Goal: Information Seeking & Learning: Get advice/opinions

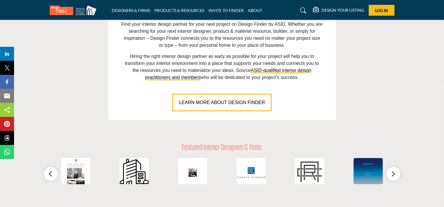
scroll to position [497, 0]
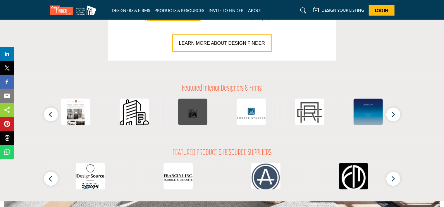
click at [188, 113] on img at bounding box center [192, 113] width 29 height 29
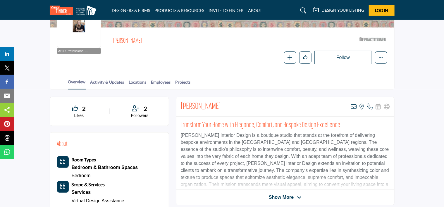
scroll to position [88, 0]
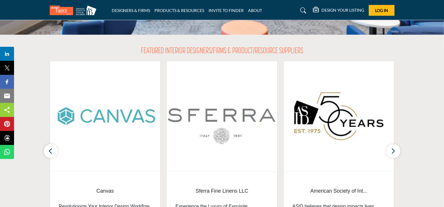
scroll to position [58, 0]
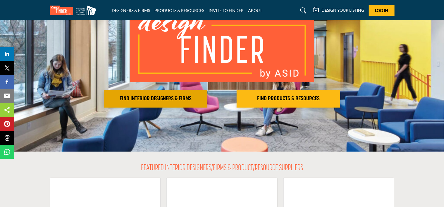
click at [163, 96] on h2 "FIND INTERIOR DESIGNERS & FIRMS" at bounding box center [156, 98] width 100 height 7
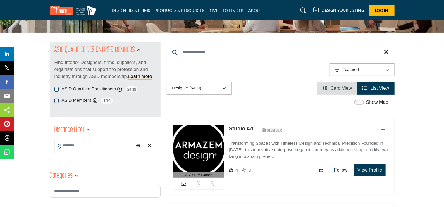
scroll to position [58, 0]
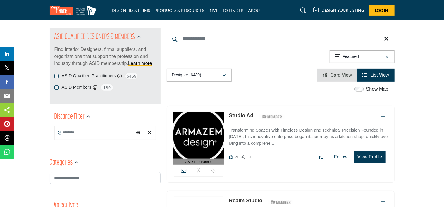
click at [213, 42] on input "Search Keyword" at bounding box center [281, 39] width 228 height 14
click at [226, 76] on icon "button" at bounding box center [225, 75] width 4 height 4
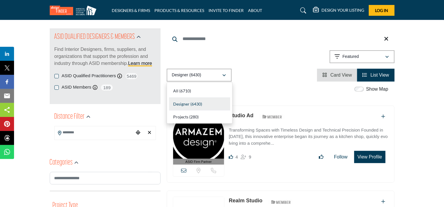
click at [213, 101] on div "Designer (6430)" at bounding box center [199, 104] width 61 height 13
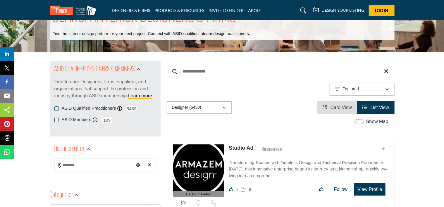
scroll to position [88, 0]
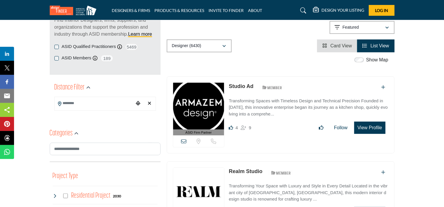
click at [106, 108] on input "Search Location" at bounding box center [94, 103] width 79 height 11
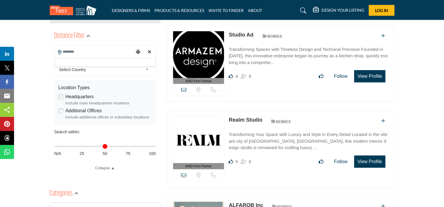
scroll to position [146, 0]
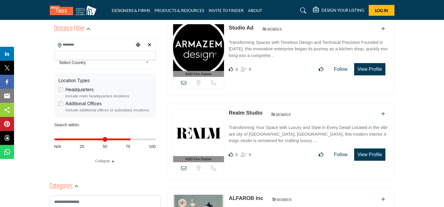
drag, startPoint x: 57, startPoint y: 141, endPoint x: 129, endPoint y: 144, distance: 71.4
type input "**"
click at [129, 140] on input "Distance in miles" at bounding box center [104, 139] width 101 height 1
click at [134, 154] on div "Distance in miles N/A 25 50 75 100" at bounding box center [104, 142] width 101 height 23
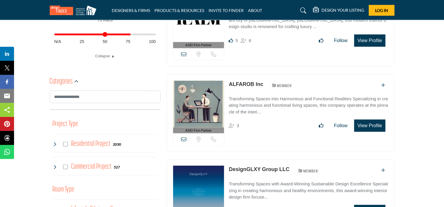
scroll to position [263, 0]
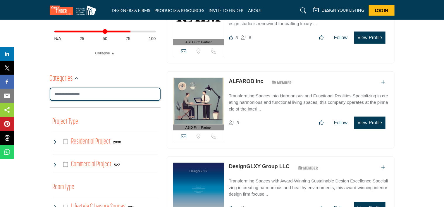
click at [141, 97] on input "Search Category" at bounding box center [105, 94] width 111 height 13
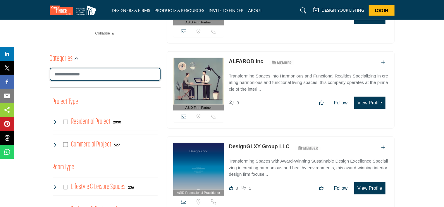
scroll to position [292, 0]
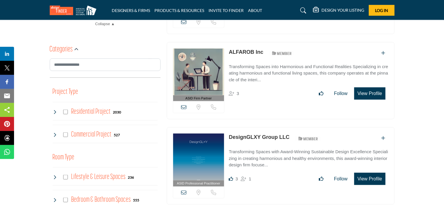
click at [68, 134] on div "Commercial Project 527" at bounding box center [87, 135] width 68 height 11
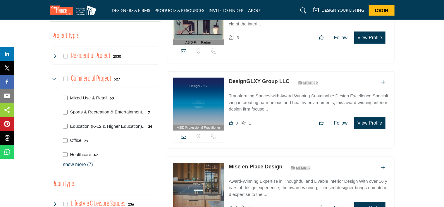
scroll to position [351, 0]
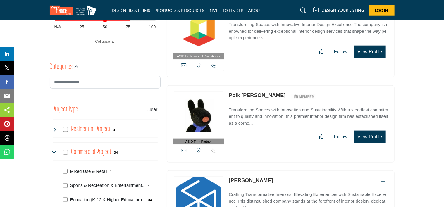
scroll to position [351, 0]
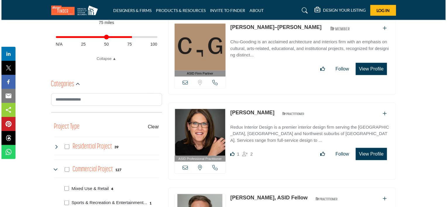
scroll to position [205, 0]
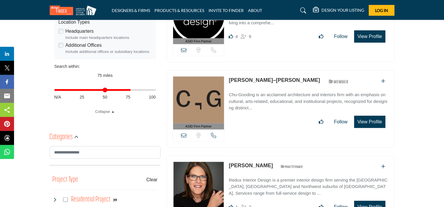
click at [365, 119] on button "View Profile" at bounding box center [369, 122] width 31 height 12
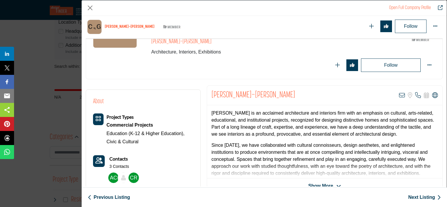
scroll to position [71, 0]
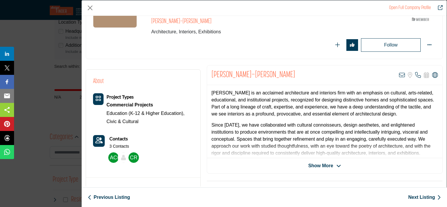
click at [311, 166] on span "Show More" at bounding box center [320, 165] width 25 height 7
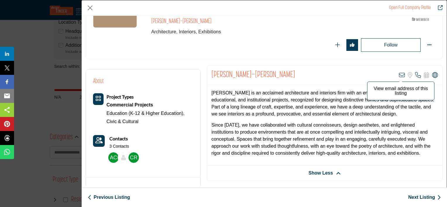
click at [399, 77] on icon "Company Data Modal" at bounding box center [402, 75] width 6 height 6
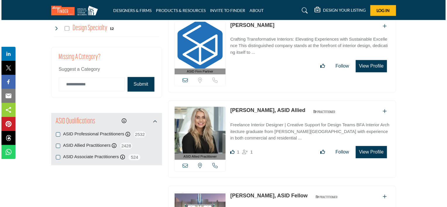
scroll to position [673, 0]
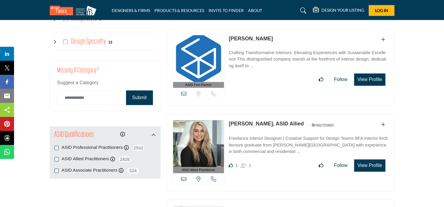
click at [368, 162] on button "View Profile" at bounding box center [369, 165] width 31 height 12
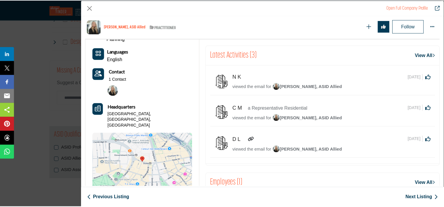
scroll to position [0, 0]
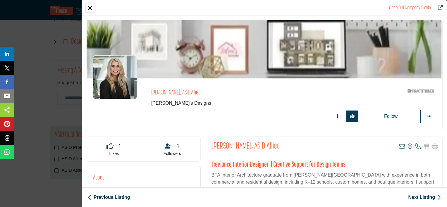
click at [91, 9] on button "Close" at bounding box center [90, 8] width 9 height 9
